Goal: Task Accomplishment & Management: Manage account settings

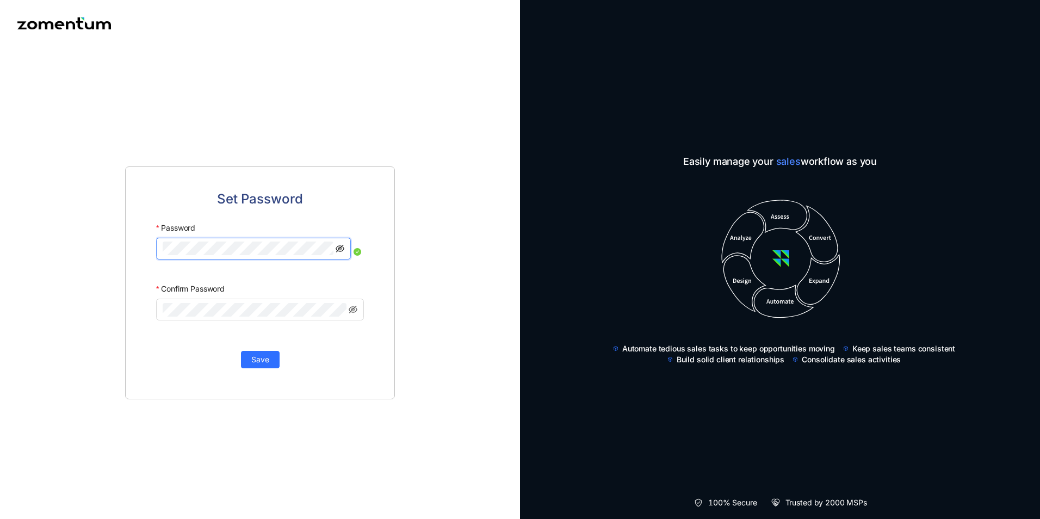
click at [342, 248] on icon "eye-invisible" at bounding box center [340, 248] width 9 height 9
click at [355, 309] on icon "eye-invisible" at bounding box center [353, 309] width 9 height 9
click at [38, 246] on div "Set Password Password Confirm Password Save" at bounding box center [260, 283] width 520 height 472
click at [128, 290] on div "Set Password Password Confirm Password Save" at bounding box center [260, 282] width 270 height 233
click at [253, 357] on span "Save" at bounding box center [260, 360] width 18 height 12
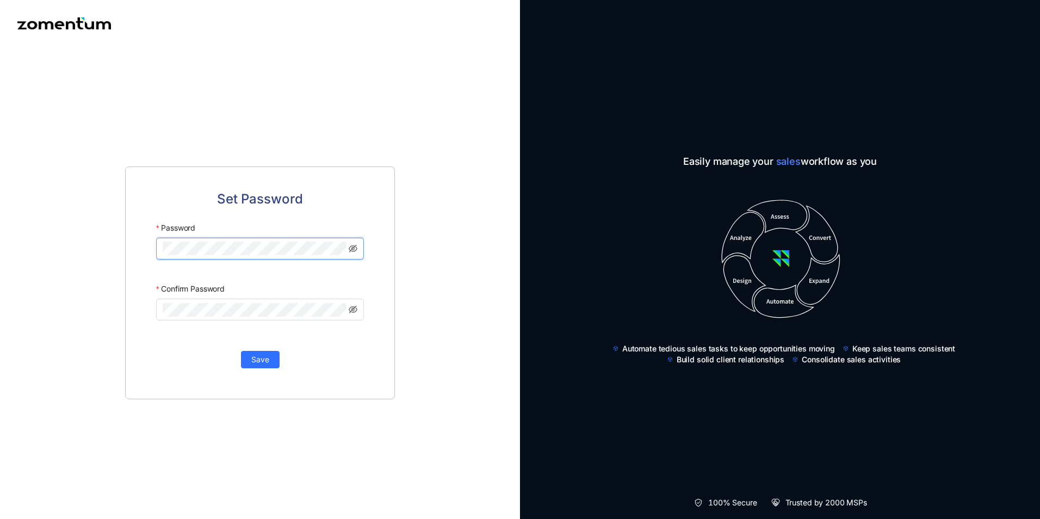
click at [29, 221] on div "Set Password Password Confirm Password Save" at bounding box center [260, 283] width 520 height 472
click at [9, 309] on div "Set Password Password Confirm Password Save" at bounding box center [260, 283] width 520 height 472
click button "Save" at bounding box center [260, 360] width 39 height 17
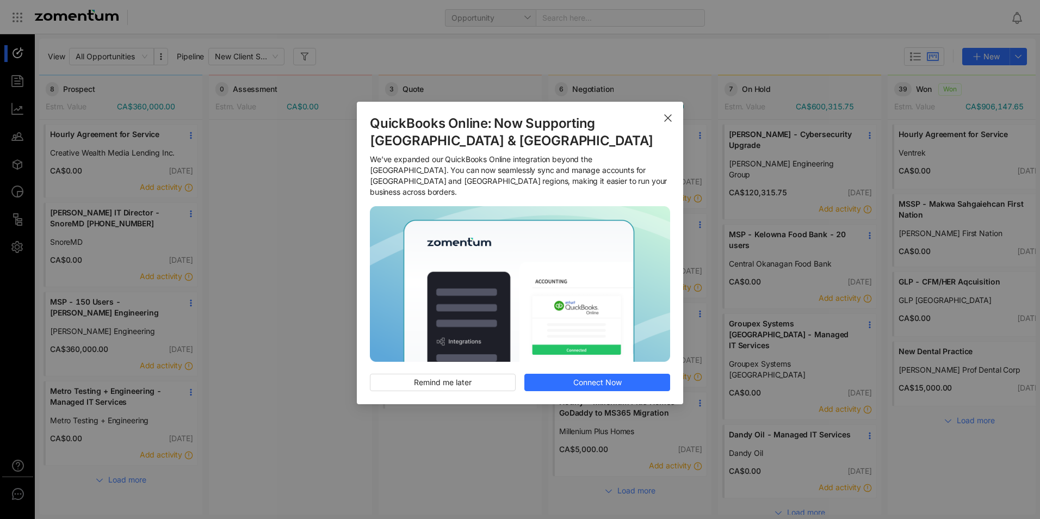
click at [665, 120] on icon "Close" at bounding box center [668, 118] width 9 height 9
